Goal: Navigation & Orientation: Find specific page/section

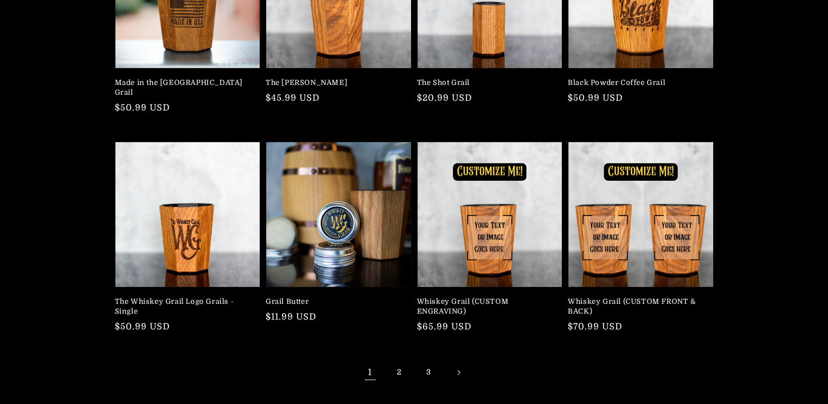
scroll to position [229, 0]
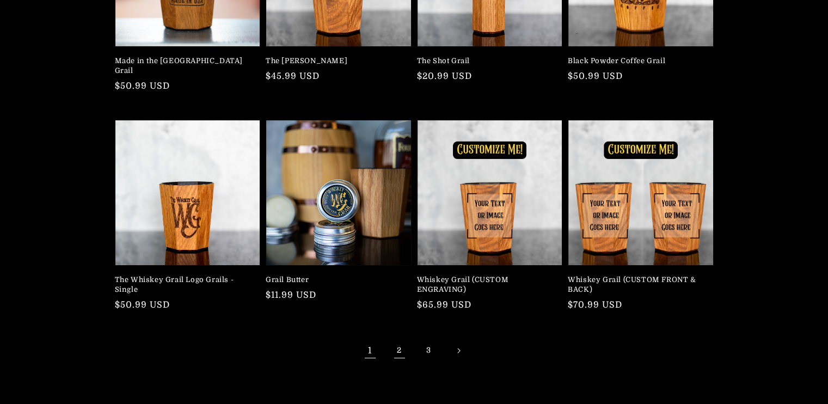
click at [397, 342] on link "2" at bounding box center [400, 351] width 24 height 24
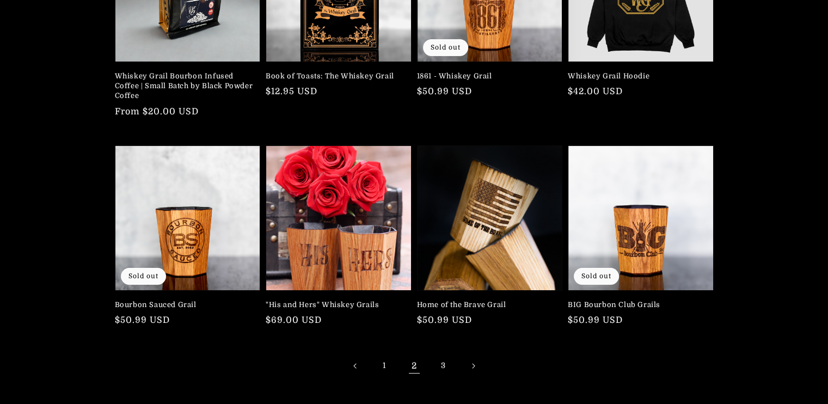
scroll to position [268, 0]
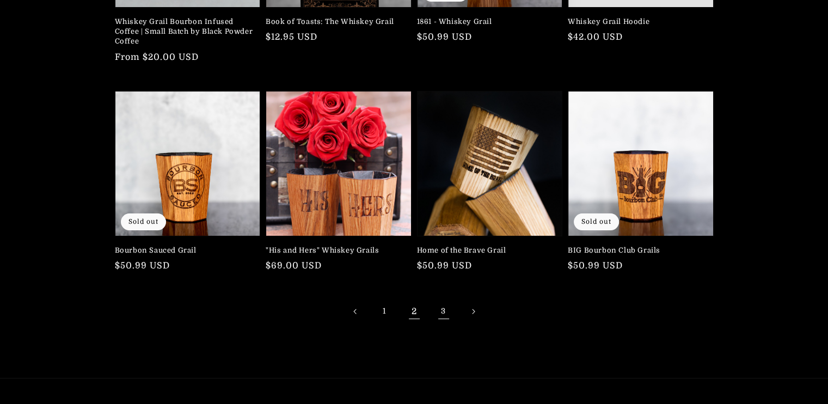
click at [442, 310] on link "3" at bounding box center [444, 311] width 24 height 24
